Goal: Check status

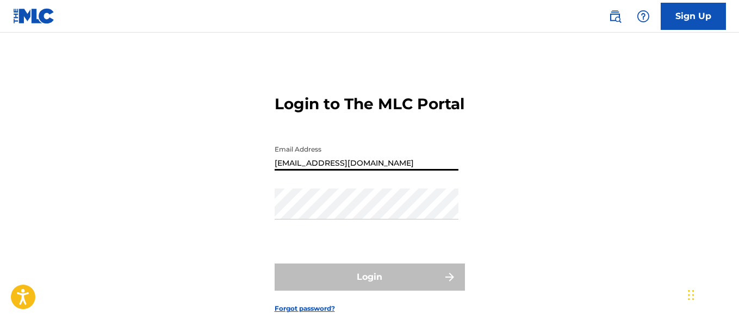
type input "[EMAIL_ADDRESS][DOMAIN_NAME]"
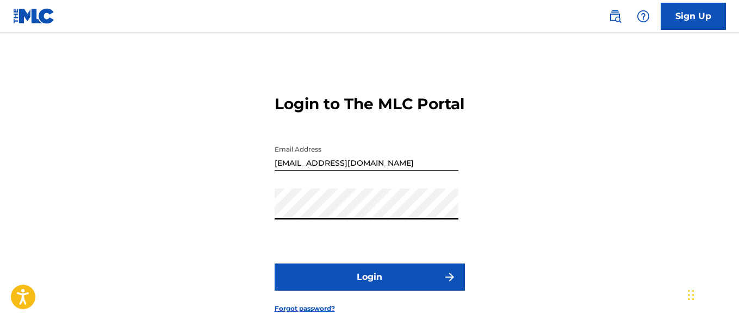
click at [369, 291] on button "Login" at bounding box center [369, 277] width 190 height 27
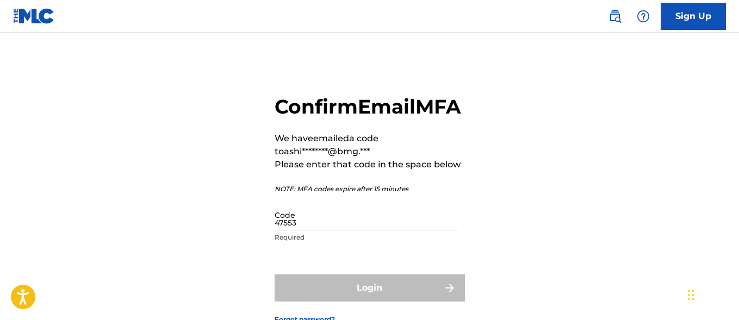
type input "475539"
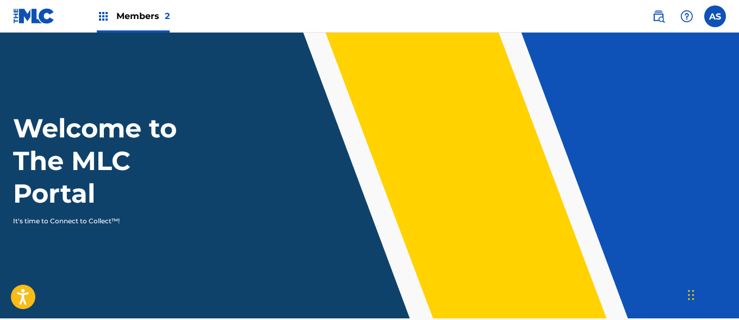
click at [103, 16] on img at bounding box center [103, 16] width 13 height 13
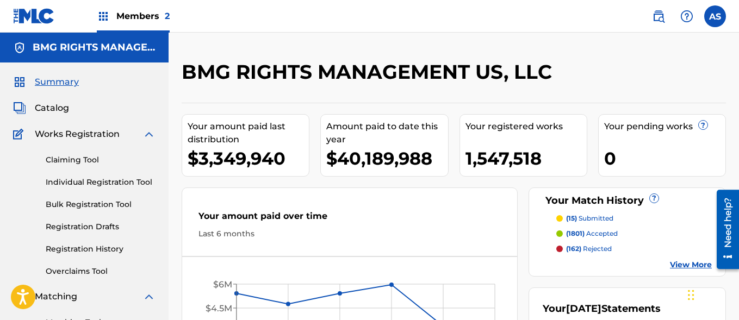
scroll to position [236, 0]
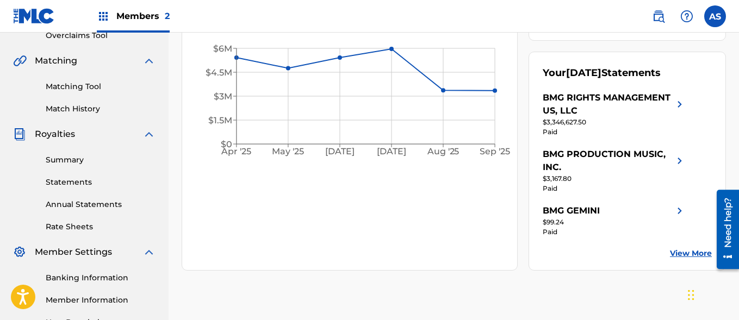
click at [101, 160] on link "Summary" at bounding box center [101, 159] width 110 height 11
